Goal: Information Seeking & Learning: Learn about a topic

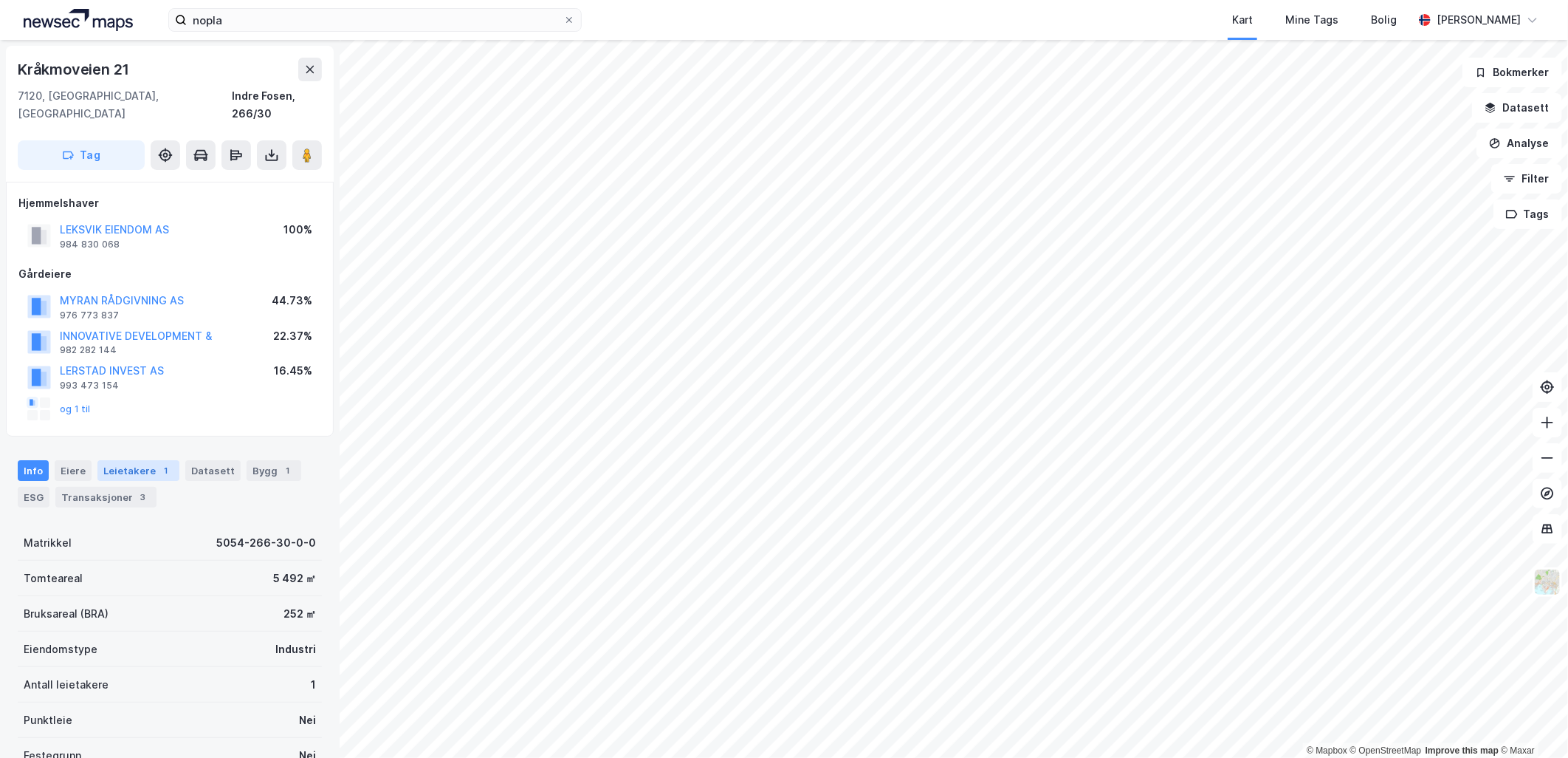
click at [127, 460] on div "Leietakere 1" at bounding box center [138, 470] width 82 height 21
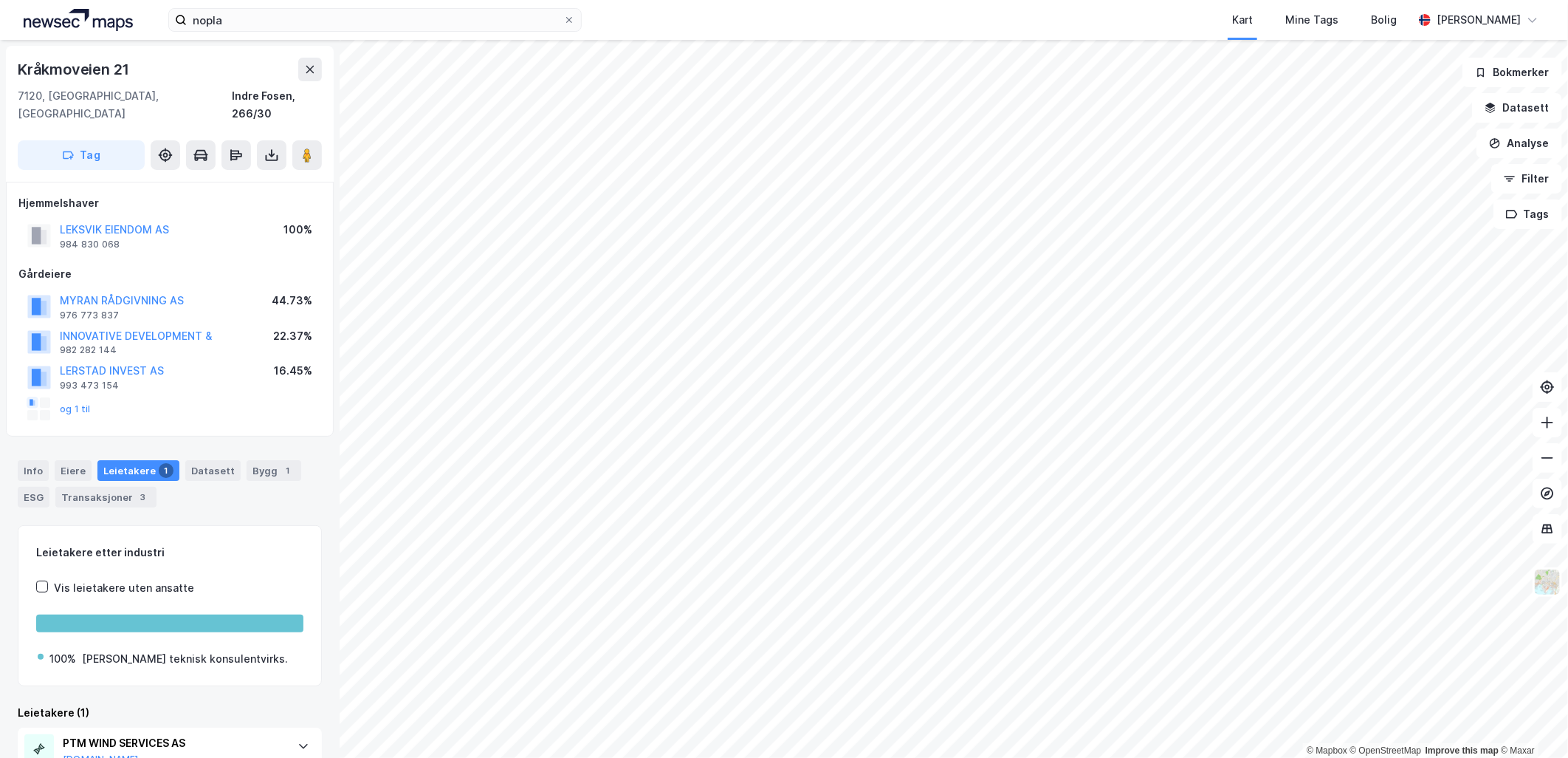
scroll to position [49, 0]
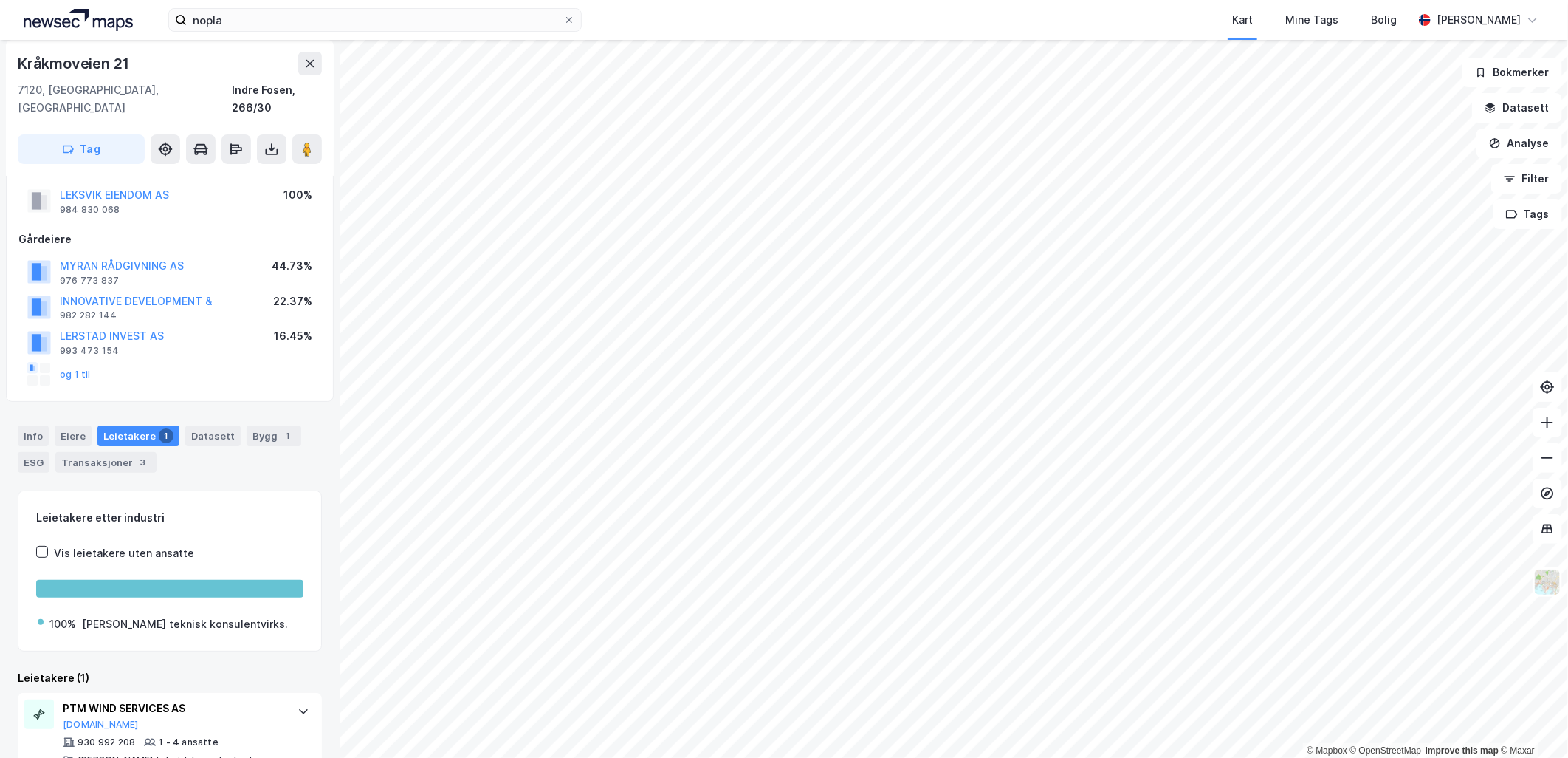
scroll to position [49, 0]
